Goal: Task Accomplishment & Management: Manage account settings

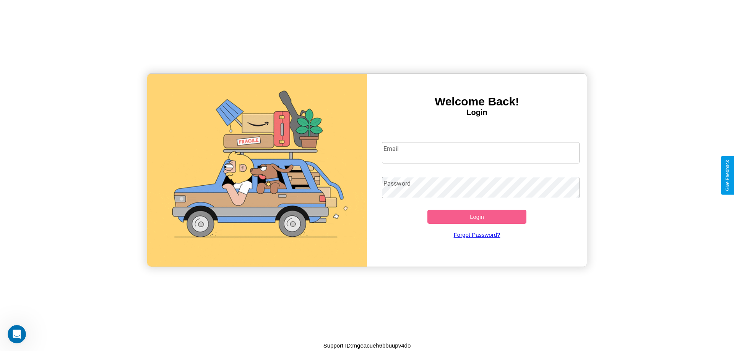
click at [480, 152] on input "Email" at bounding box center [481, 152] width 198 height 21
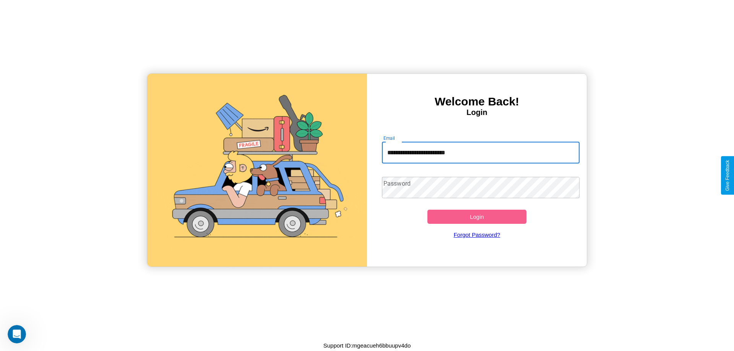
type input "**********"
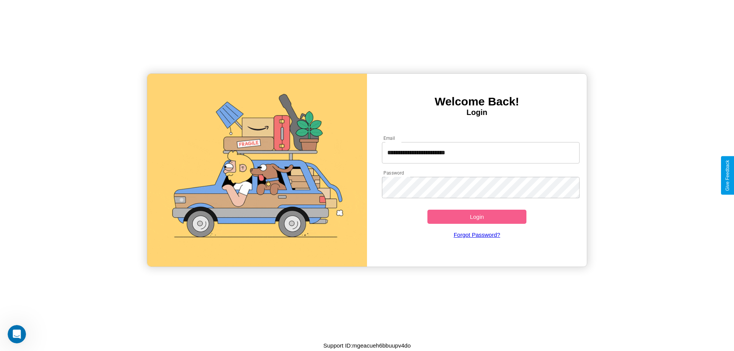
click at [476, 217] on button "Login" at bounding box center [476, 217] width 99 height 14
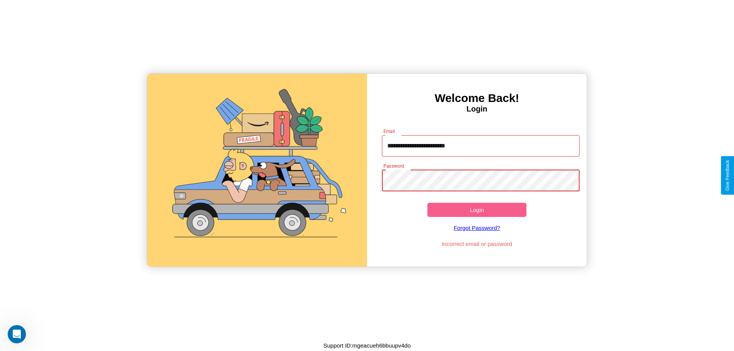
click at [476, 210] on button "Login" at bounding box center [476, 210] width 99 height 14
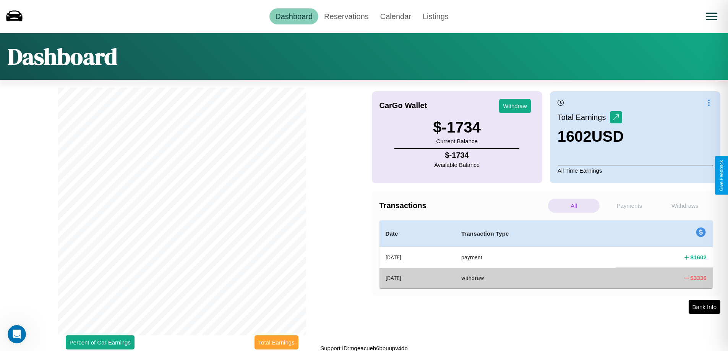
click at [276, 342] on button "Total Earnings" at bounding box center [276, 342] width 44 height 14
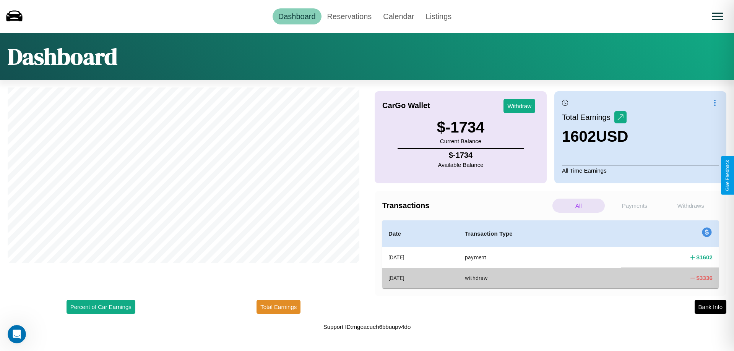
click at [634, 206] on p "Payments" at bounding box center [634, 206] width 52 height 14
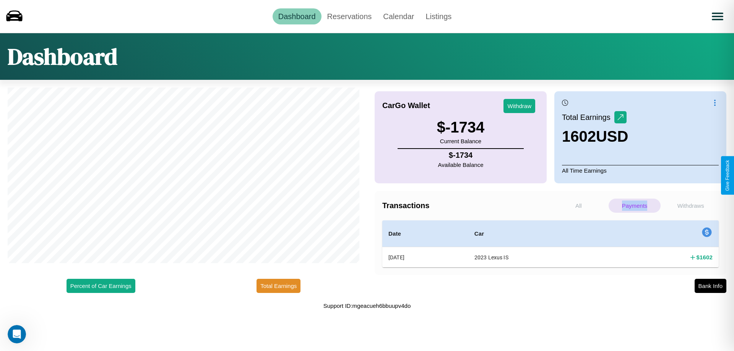
click at [634, 206] on p "Payments" at bounding box center [634, 206] width 52 height 14
click at [349, 16] on link "Reservations" at bounding box center [349, 16] width 56 height 16
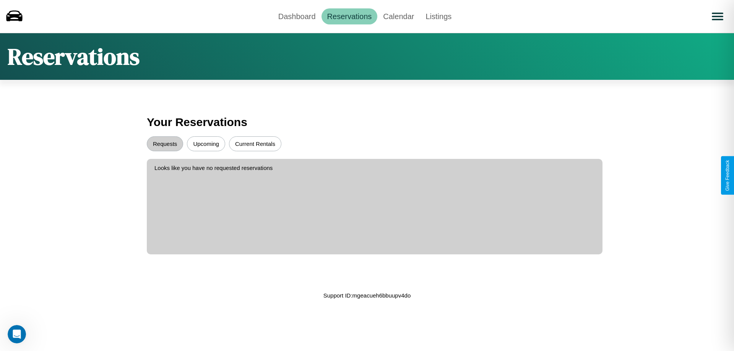
click at [206, 144] on button "Upcoming" at bounding box center [206, 143] width 38 height 15
click at [165, 144] on button "Requests" at bounding box center [165, 143] width 36 height 15
